Goal: Task Accomplishment & Management: Manage account settings

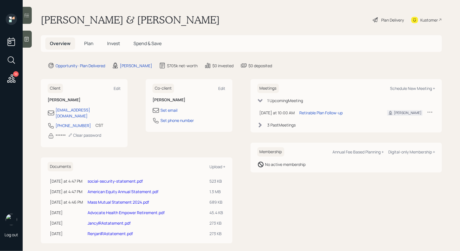
click at [124, 178] on link "social-security-statement.pdf" at bounding box center [115, 180] width 55 height 5
click at [88, 43] on span "Plan" at bounding box center [88, 43] width 9 height 6
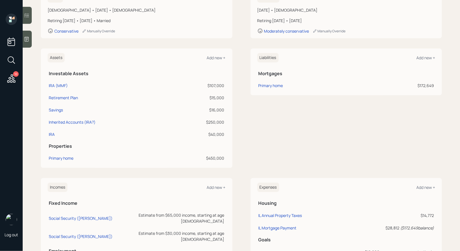
scroll to position [151, 0]
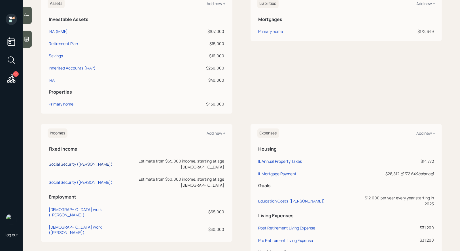
click at [72, 161] on div "Social Security ([PERSON_NAME])" at bounding box center [81, 163] width 64 height 5
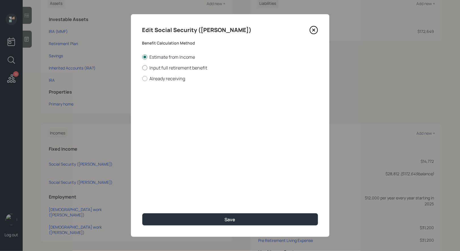
click at [147, 69] on label "Input full retirement benefit" at bounding box center [230, 68] width 176 height 6
click at [142, 68] on input "Input full retirement benefit" at bounding box center [142, 67] width 0 height 0
radio input "true"
click at [161, 103] on input "$" at bounding box center [230, 102] width 176 height 12
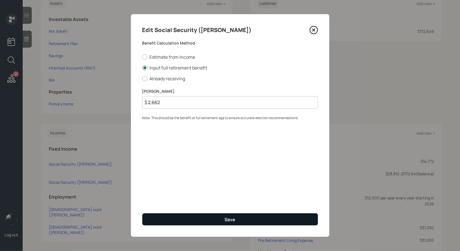
type input "$ 2,662"
click at [195, 214] on button "Save" at bounding box center [230, 219] width 176 height 12
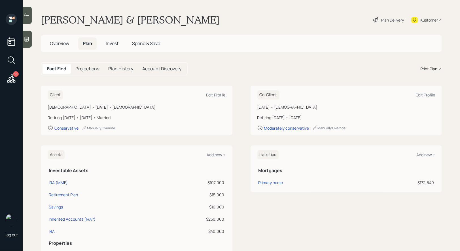
click at [55, 43] on span "Overview" at bounding box center [59, 43] width 19 height 6
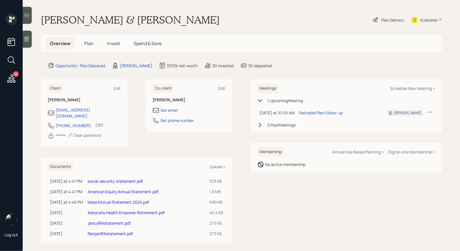
click at [128, 199] on link "Mass Mutual Statement 2024.pdf" at bounding box center [118, 201] width 61 height 5
click at [88, 44] on span "Plan" at bounding box center [88, 43] width 9 height 6
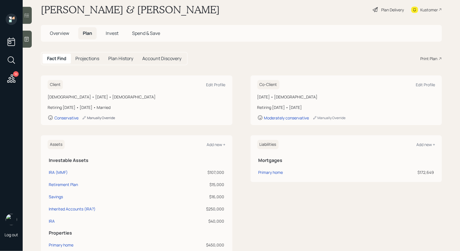
scroll to position [12, 0]
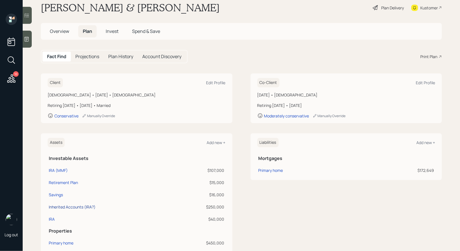
click at [71, 205] on div "Inherited Accounts (IRA?)" at bounding box center [72, 207] width 47 height 6
select select "taxable"
select select "balanced"
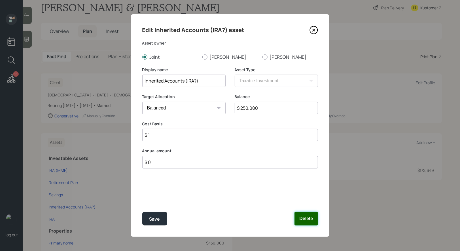
click at [308, 217] on button "Delete" at bounding box center [305, 219] width 23 height 14
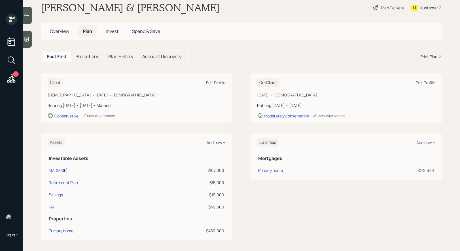
click at [219, 142] on div "Add new +" at bounding box center [216, 142] width 19 height 5
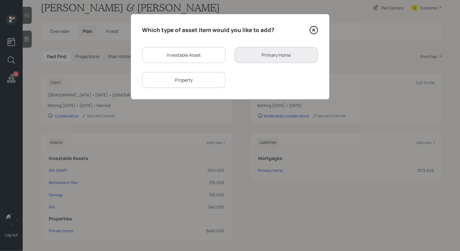
click at [176, 57] on div "Investable Asset" at bounding box center [183, 55] width 83 height 16
select select "taxable"
select select "balanced"
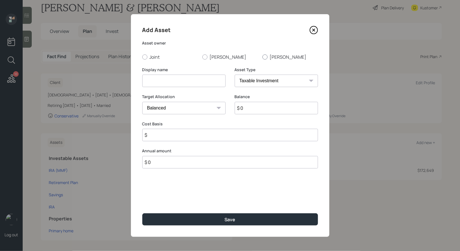
click at [266, 56] on div at bounding box center [264, 56] width 5 height 5
click at [262, 57] on input "Jancy" at bounding box center [262, 57] width 0 height 0
radio input "true"
click at [204, 78] on input at bounding box center [183, 80] width 83 height 12
type input "Inherited IRA (Annuity)"
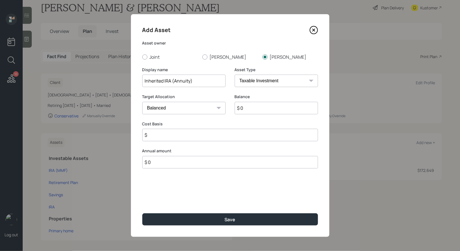
click at [266, 81] on select "SEP IRA IRA Roth IRA 401(k) Roth 401(k) 403(b) Roth 403(b) 457(b) Roth 457(b) H…" at bounding box center [275, 80] width 83 height 12
click at [234, 74] on select "SEP IRA IRA Roth IRA 401(k) Roth 401(k) 403(b) Roth 403(b) 457(b) Roth 457(b) H…" at bounding box center [275, 80] width 83 height 12
click at [247, 108] on input "$ 0" at bounding box center [275, 108] width 83 height 12
type input "$ 1"
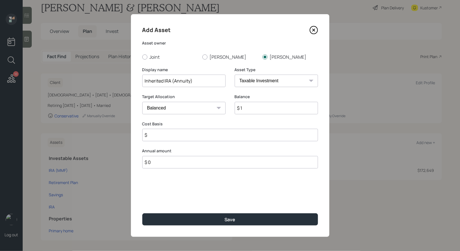
click at [257, 82] on select "SEP IRA IRA Roth IRA 401(k) Roth 401(k) 403(b) Roth 403(b) 457(b) Roth 457(b) H…" at bounding box center [275, 80] width 83 height 12
select select "ira"
click at [234, 74] on select "SEP IRA IRA Roth IRA 401(k) Roth 401(k) 403(b) Roth 403(b) 457(b) Roth 457(b) H…" at bounding box center [275, 80] width 83 height 12
type input "$"
click at [248, 109] on input "$ 1" at bounding box center [275, 108] width 83 height 12
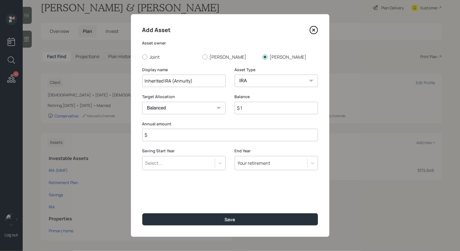
click at [248, 109] on input "$ 1" at bounding box center [275, 108] width 83 height 12
type input "$ 143,000"
click at [182, 140] on input "$" at bounding box center [230, 135] width 176 height 12
type input "$ 0"
click at [178, 107] on select "Cash Conservative Balanced Aggressive" at bounding box center [183, 108] width 83 height 12
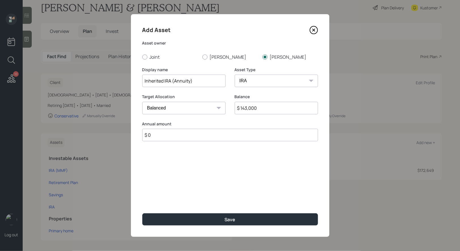
select select "conservative"
click at [142, 102] on select "Cash Conservative Balanced Aggressive" at bounding box center [183, 108] width 83 height 12
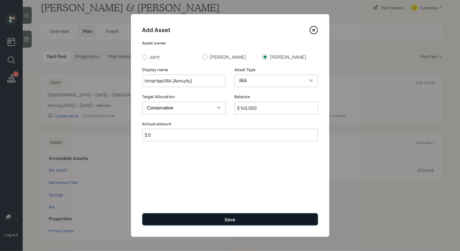
click at [179, 217] on button "Save" at bounding box center [230, 219] width 176 height 12
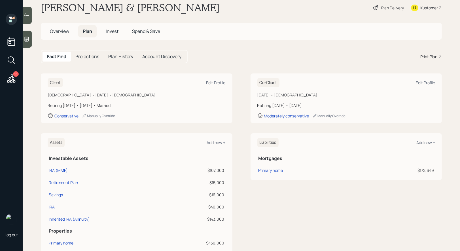
click at [55, 32] on span "Overview" at bounding box center [59, 31] width 19 height 6
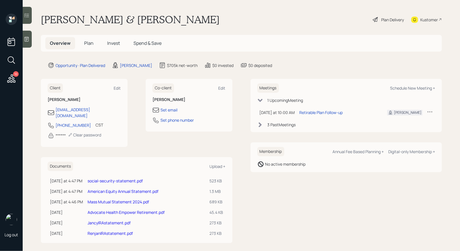
click at [105, 199] on link "Mass Mutual Statement 2024.pdf" at bounding box center [118, 201] width 61 height 5
click at [89, 42] on span "Plan" at bounding box center [88, 43] width 9 height 6
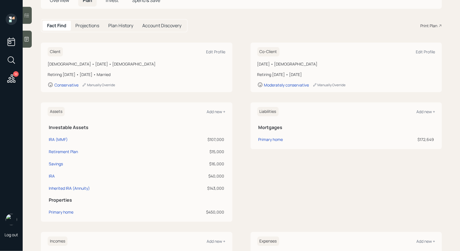
scroll to position [44, 0]
click at [8, 170] on div "10 Log out" at bounding box center [11, 125] width 23 height 251
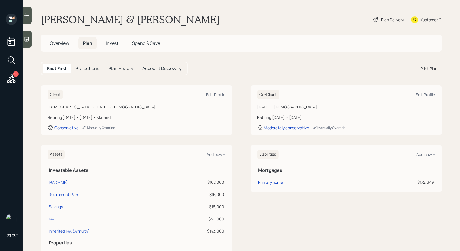
scroll to position [0, 0]
click at [381, 18] on div "Plan Delivery" at bounding box center [392, 20] width 23 height 6
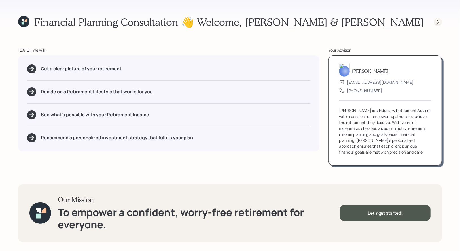
click at [437, 22] on icon at bounding box center [438, 22] width 6 height 6
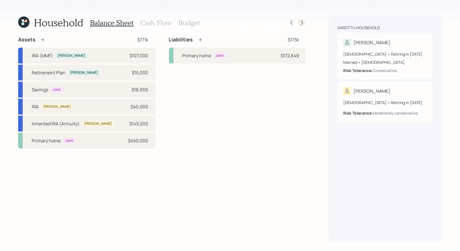
click at [303, 23] on icon at bounding box center [302, 23] width 6 height 6
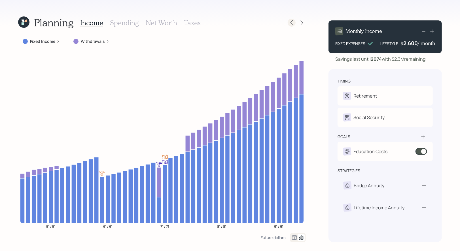
click at [291, 23] on icon at bounding box center [291, 22] width 2 height 5
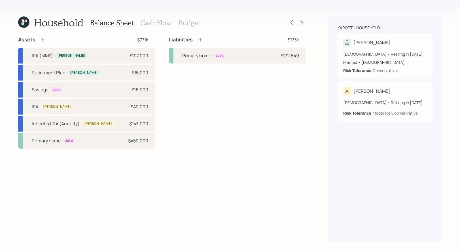
click at [151, 23] on h3 "Cash Flow" at bounding box center [155, 23] width 31 height 8
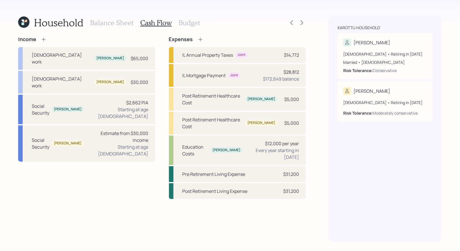
click at [115, 23] on h3 "Balance Sheet" at bounding box center [111, 23] width 43 height 8
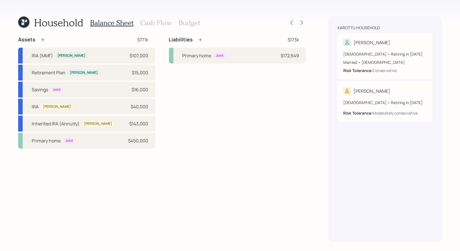
click at [42, 40] on icon at bounding box center [43, 40] width 6 height 6
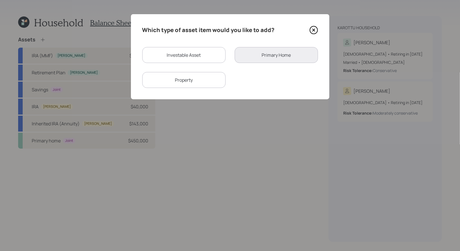
click at [191, 57] on div "Investable Asset" at bounding box center [183, 55] width 83 height 16
select select "taxable"
select select "balanced"
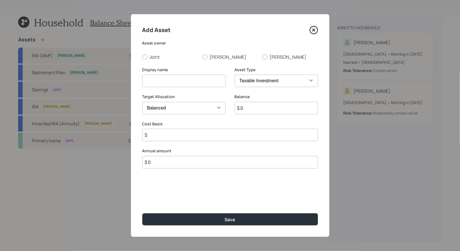
click at [180, 79] on input at bounding box center [183, 80] width 83 height 12
type input "Inherited IRA Annuity"
click at [263, 57] on div at bounding box center [264, 56] width 5 height 5
click at [262, 57] on input "Jancy" at bounding box center [262, 57] width 0 height 0
radio input "true"
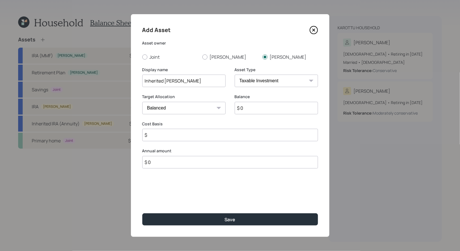
click at [269, 83] on select "SEP IRA IRA Roth IRA 401(k) Roth 401(k) 403(b) Roth 403(b) 457(b) Roth 457(b) H…" at bounding box center [275, 80] width 83 height 12
select select "ira"
click at [234, 74] on select "SEP IRA IRA Roth IRA 401(k) Roth 401(k) 403(b) Roth 403(b) 457(b) Roth 457(b) H…" at bounding box center [275, 80] width 83 height 12
type input "$"
click at [259, 109] on input "$ 0" at bounding box center [275, 108] width 83 height 12
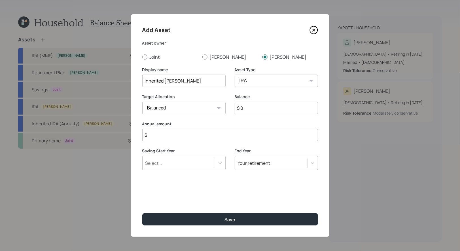
click at [259, 109] on input "$ 0" at bounding box center [275, 108] width 83 height 12
type input "$ 135,000"
click at [199, 139] on input "$" at bounding box center [230, 135] width 176 height 12
type input "$ 0"
click at [201, 80] on input "Inherited IRA Annuity" at bounding box center [183, 80] width 83 height 12
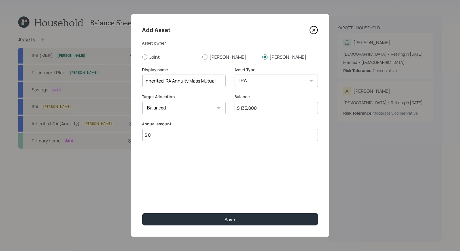
type input "Inherited IRA Annuity Mass Mutual"
click at [166, 110] on select "Cash Conservative Balanced Aggressive" at bounding box center [183, 108] width 83 height 12
select select "conservative"
click at [142, 102] on select "Cash Conservative Balanced Aggressive" at bounding box center [183, 108] width 83 height 12
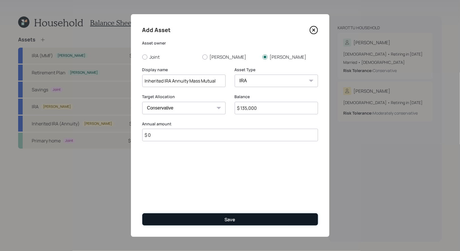
click at [200, 219] on button "Save" at bounding box center [230, 219] width 176 height 12
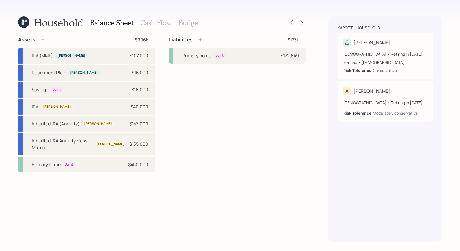
click at [152, 24] on h3 "Cash Flow" at bounding box center [155, 23] width 31 height 8
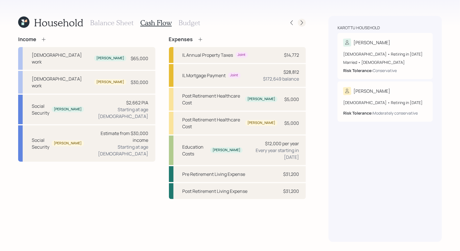
click at [301, 21] on icon at bounding box center [301, 22] width 2 height 5
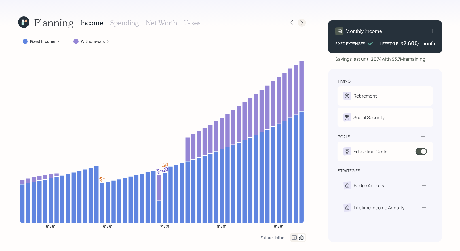
click at [302, 23] on icon at bounding box center [302, 23] width 6 height 6
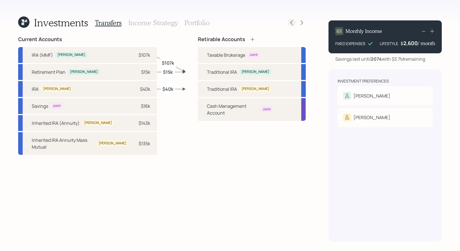
click at [294, 24] on icon at bounding box center [292, 23] width 6 height 6
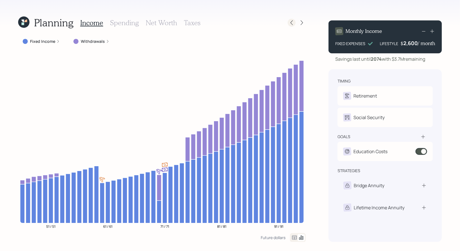
click at [292, 23] on icon at bounding box center [292, 23] width 6 height 6
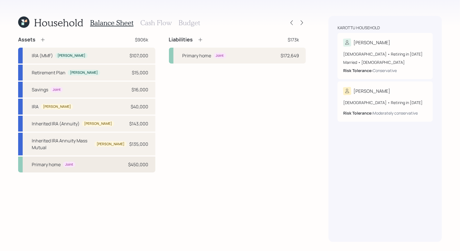
click at [107, 156] on div "Primary home Joint $450,000" at bounding box center [86, 164] width 137 height 16
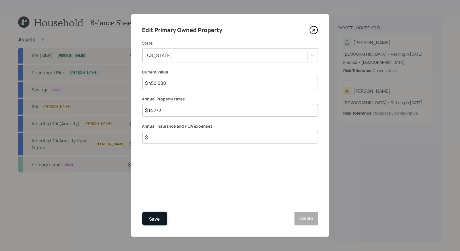
click at [157, 220] on div "Save" at bounding box center [154, 219] width 11 height 8
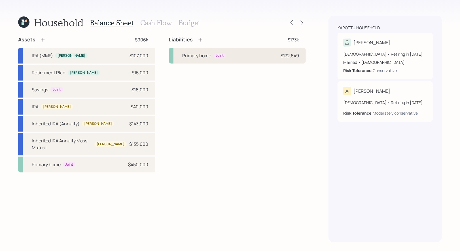
click at [231, 58] on div "Primary home Joint $172,649" at bounding box center [237, 56] width 137 height 16
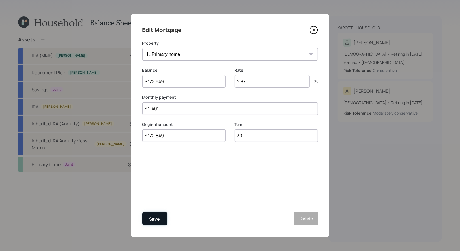
click at [151, 216] on div "Save" at bounding box center [154, 219] width 11 height 8
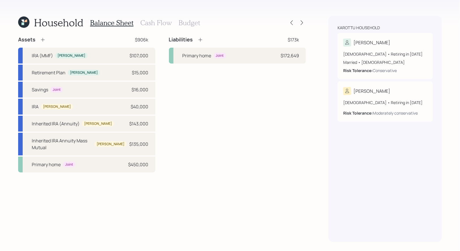
click at [157, 23] on h3 "Cash Flow" at bounding box center [155, 23] width 31 height 8
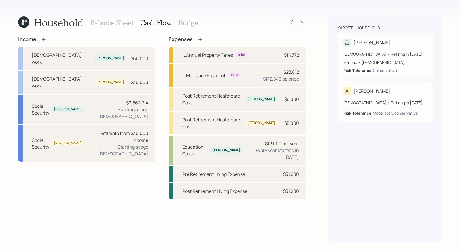
click at [189, 22] on h3 "Budget" at bounding box center [189, 23] width 22 height 8
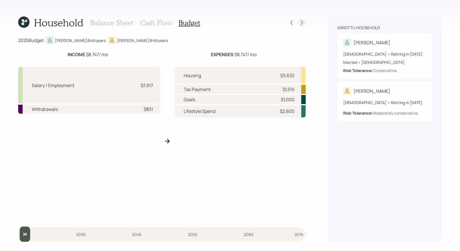
click at [303, 24] on icon at bounding box center [302, 23] width 6 height 6
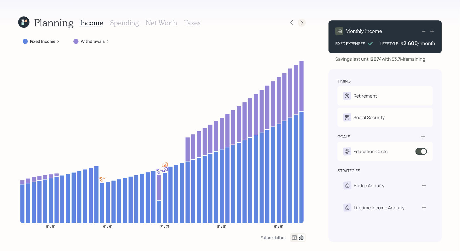
click at [302, 24] on icon at bounding box center [302, 23] width 6 height 6
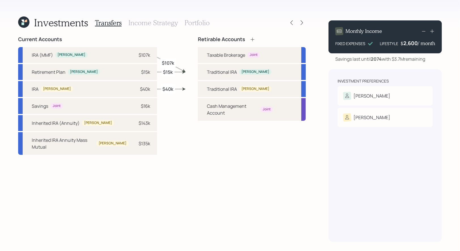
click at [196, 19] on h3 "Portfolio" at bounding box center [196, 23] width 25 height 8
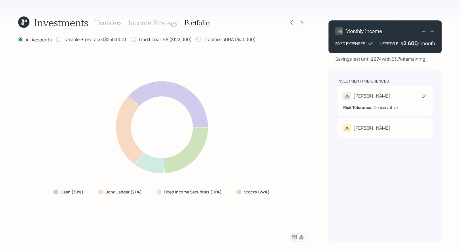
click at [425, 95] on icon at bounding box center [424, 96] width 6 height 6
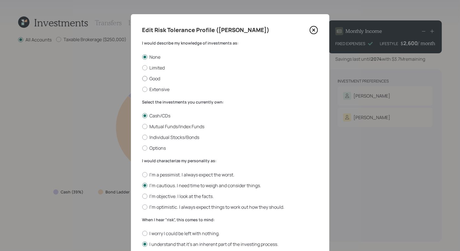
click at [144, 79] on div at bounding box center [144, 78] width 5 height 5
click at [142, 78] on input "Good" at bounding box center [142, 78] width 0 height 0
radio input "true"
click at [145, 138] on div at bounding box center [144, 137] width 5 height 5
click at [142, 137] on input "Individual Stocks/Bonds" at bounding box center [142, 137] width 0 height 0
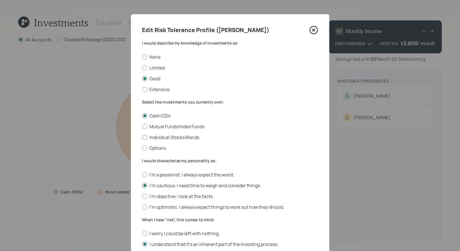
radio input "true"
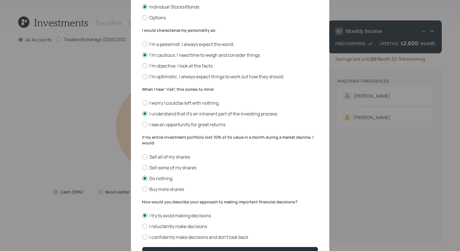
scroll to position [165, 0]
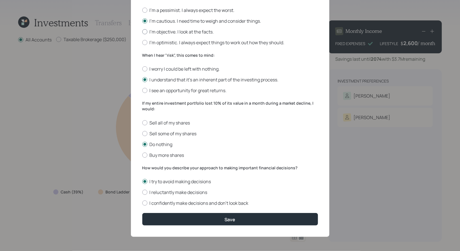
click at [145, 31] on div at bounding box center [144, 31] width 5 height 5
click at [142, 31] on input "I'm objective. I look at the facts." at bounding box center [142, 31] width 0 height 0
radio input "true"
click at [145, 156] on div at bounding box center [144, 154] width 5 height 5
click at [142, 155] on input "Buy more shares" at bounding box center [142, 155] width 0 height 0
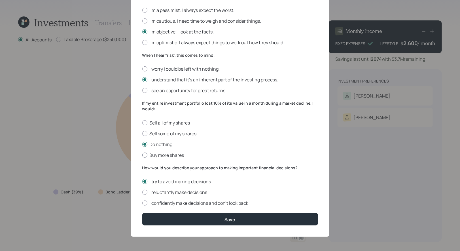
radio input "true"
click at [145, 201] on div at bounding box center [144, 202] width 5 height 5
click at [142, 203] on input "I confidently make decisions and don’t look back" at bounding box center [142, 203] width 0 height 0
radio input "true"
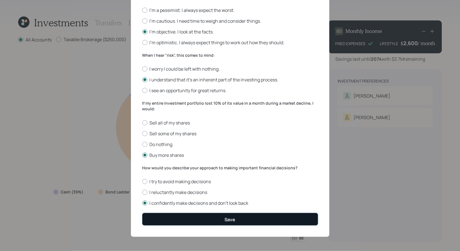
click at [177, 221] on button "Save" at bounding box center [230, 219] width 176 height 12
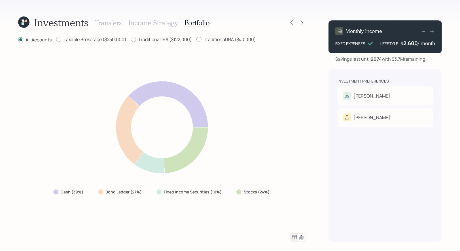
click at [422, 94] on div "Renjan" at bounding box center [385, 96] width 84 height 8
click at [391, 97] on div "Renjan" at bounding box center [385, 96] width 84 height 8
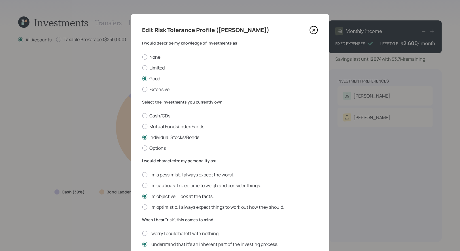
click at [314, 30] on icon at bounding box center [313, 30] width 8 height 8
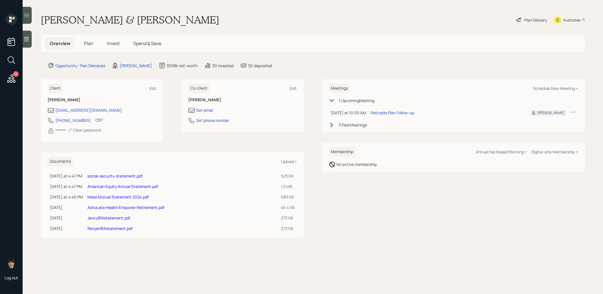
click at [101, 185] on link "American Equity Annual Statement.pdf" at bounding box center [123, 185] width 71 height 5
click at [112, 195] on link "Mass Mutual Statement 2024.pdf" at bounding box center [118, 196] width 61 height 5
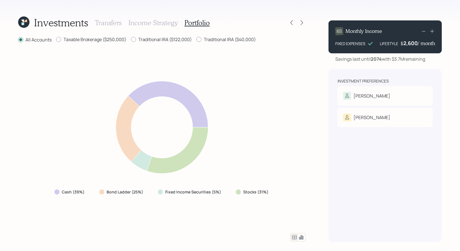
click at [157, 21] on h3 "Income Strategy" at bounding box center [152, 23] width 49 height 8
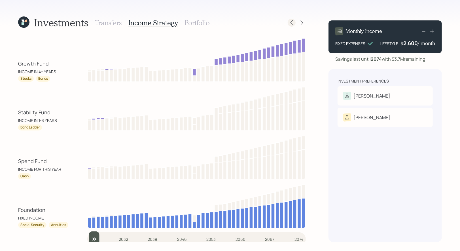
click at [292, 23] on icon at bounding box center [292, 23] width 6 height 6
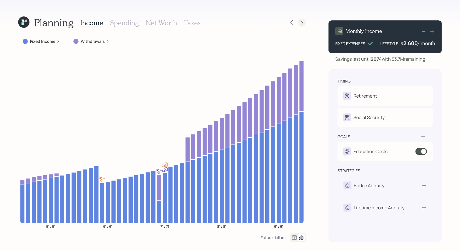
click at [302, 24] on icon at bounding box center [302, 23] width 6 height 6
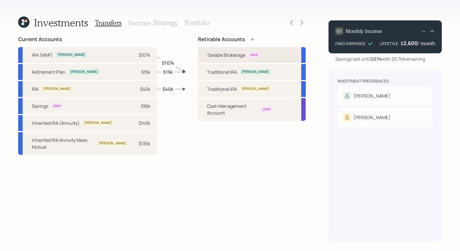
click at [221, 55] on div "Taxable Brokerage" at bounding box center [226, 55] width 38 height 7
select select "taxable"
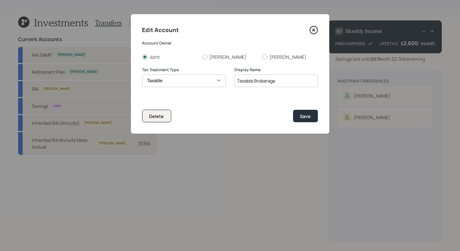
click at [155, 118] on div "Delete" at bounding box center [156, 116] width 15 height 6
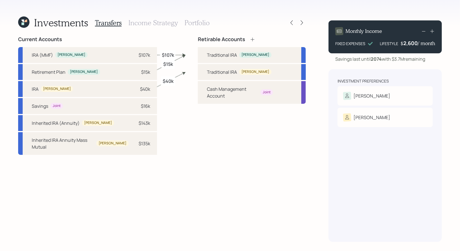
click at [157, 113] on div "Current Accounts IRA (MMF) Renjan $107k Retirement Plan Renjan $15k IRA Jancy $…" at bounding box center [161, 138] width 287 height 205
click at [189, 23] on h3 "Portfolio" at bounding box center [196, 23] width 25 height 8
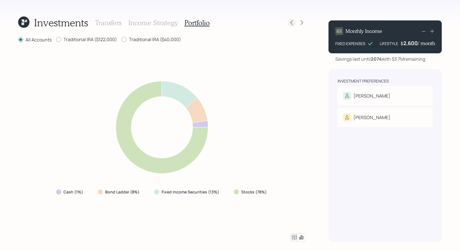
click at [293, 25] on div at bounding box center [291, 23] width 8 height 8
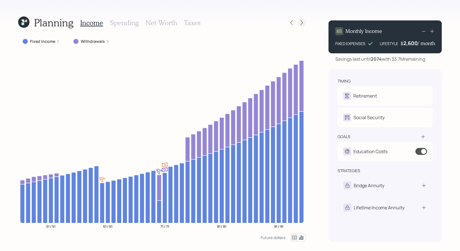
click at [304, 24] on icon at bounding box center [302, 23] width 6 height 6
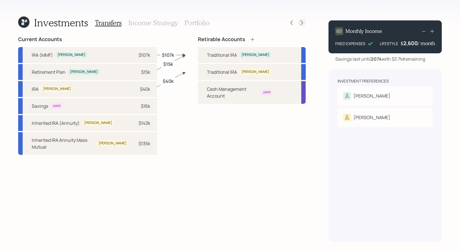
click at [302, 24] on icon at bounding box center [301, 22] width 2 height 5
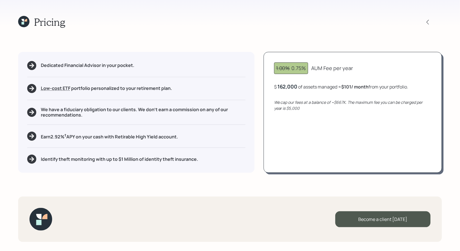
drag, startPoint x: 371, startPoint y: 87, endPoint x: 343, endPoint y: 86, distance: 27.5
click at [343, 86] on div "$ 162,000 of assets managed ≈ $101 / month from your portfolio ." at bounding box center [341, 86] width 134 height 7
click at [88, 39] on div "Pricing Dedicated Financial Advisor in your pocket. Low-cost ETF Retirable uses…" at bounding box center [230, 125] width 460 height 251
click at [28, 23] on icon at bounding box center [23, 21] width 11 height 11
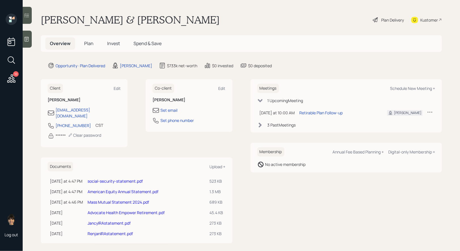
click at [383, 20] on div "Plan Delivery" at bounding box center [392, 20] width 23 height 6
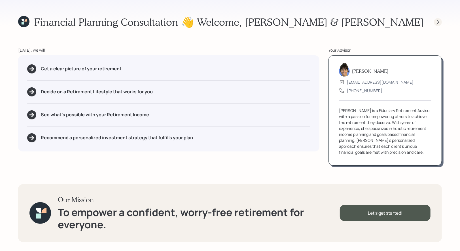
click at [437, 23] on icon at bounding box center [438, 22] width 6 height 6
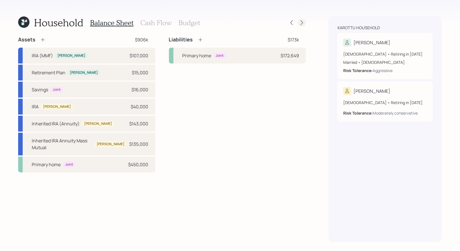
click at [302, 23] on icon at bounding box center [301, 22] width 2 height 5
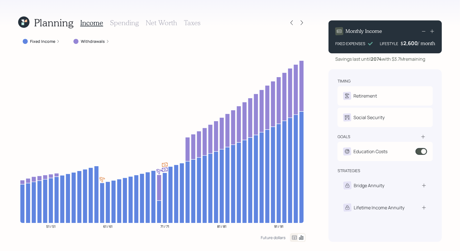
click at [302, 23] on icon at bounding box center [301, 22] width 2 height 5
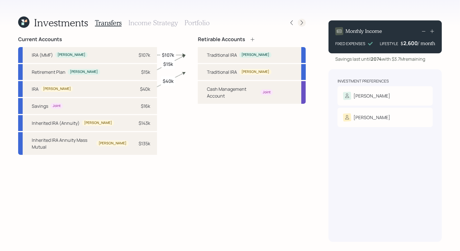
click at [302, 24] on icon at bounding box center [302, 23] width 6 height 6
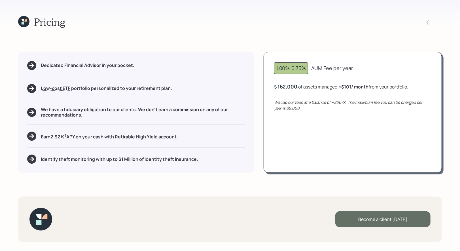
click at [390, 213] on div "Become a client today" at bounding box center [382, 219] width 95 height 16
click at [351, 223] on div "Go to Altruist" at bounding box center [382, 219] width 95 height 16
click at [27, 20] on icon at bounding box center [25, 20] width 3 height 3
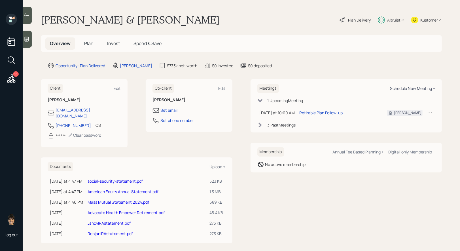
click at [412, 89] on div "Schedule New Meeting +" at bounding box center [412, 88] width 45 height 5
select select "8b79112e-3cfb-44f9-89e7-15267fe946c1"
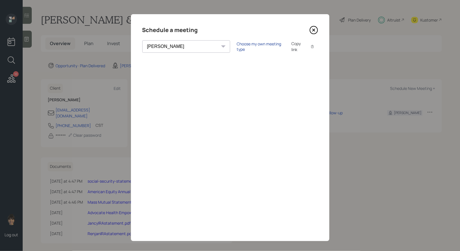
click at [237, 47] on div "Choose my own meeting type" at bounding box center [261, 46] width 48 height 11
click at [315, 29] on icon at bounding box center [313, 30] width 8 height 8
